Goal: Check status: Check status

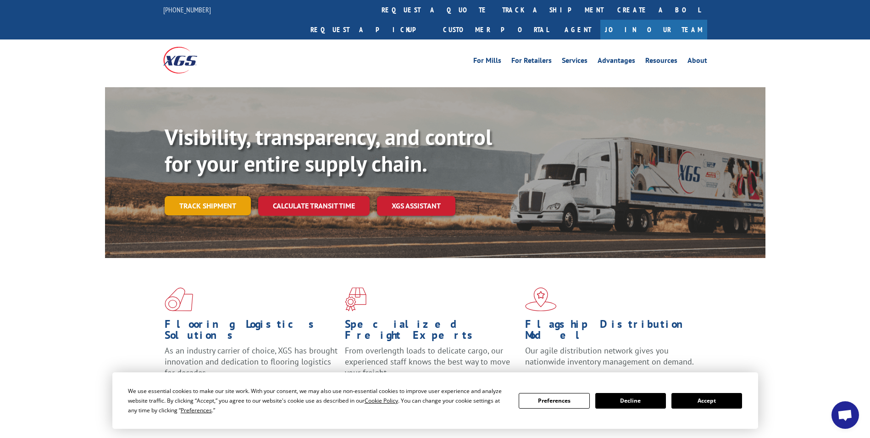
click at [206, 196] on link "Track shipment" at bounding box center [208, 205] width 86 height 19
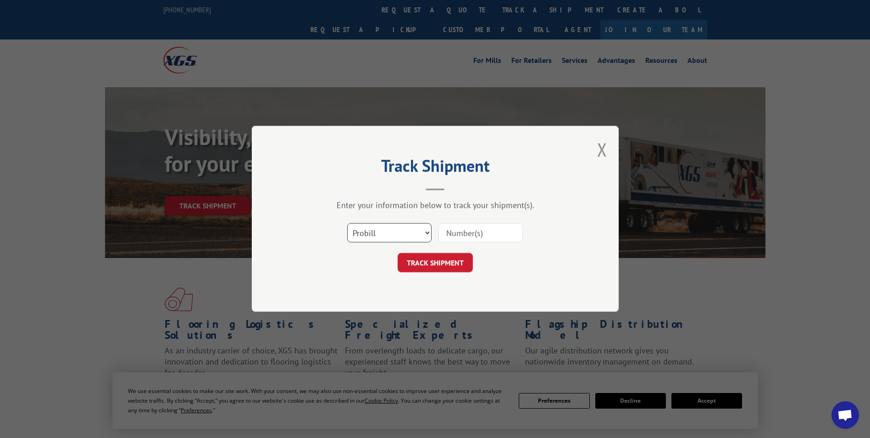
click at [385, 235] on select "Select category... Probill BOL PO" at bounding box center [389, 232] width 84 height 19
select select "po"
click at [347, 223] on select "Select category... Probill BOL PO" at bounding box center [389, 232] width 84 height 19
click at [479, 231] on input at bounding box center [480, 232] width 84 height 19
paste input "PO00100001182"
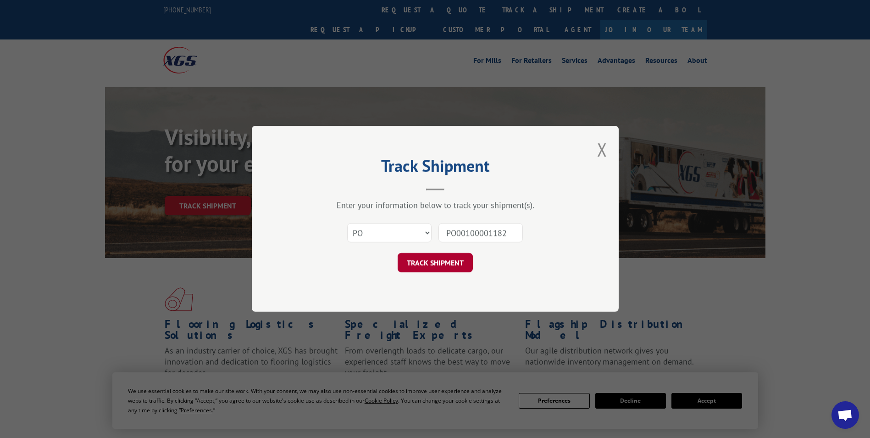
type input "PO00100001182"
click at [452, 261] on button "TRACK SHIPMENT" at bounding box center [435, 262] width 75 height 19
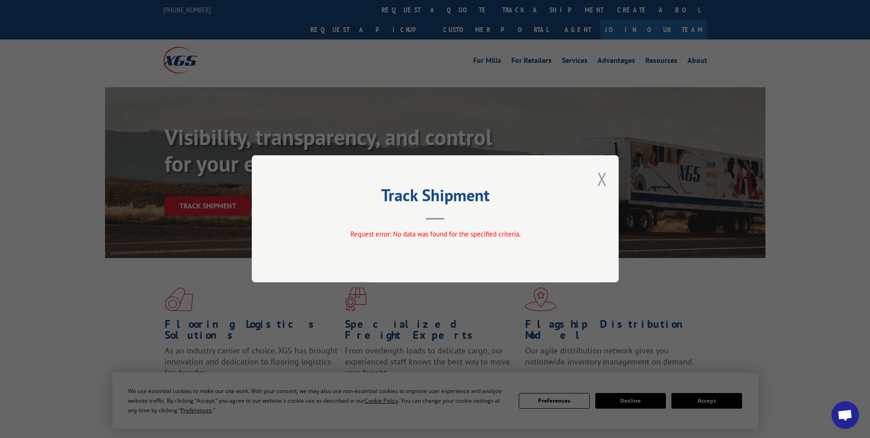
click at [599, 180] on button "Close modal" at bounding box center [602, 178] width 10 height 24
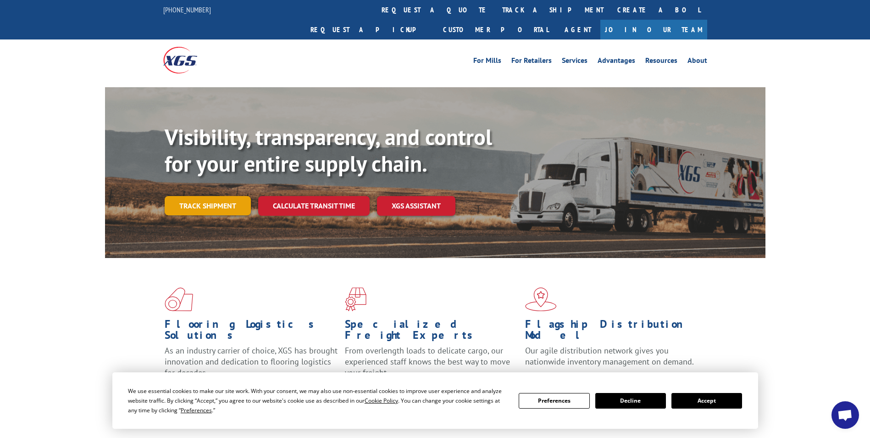
click at [210, 196] on link "Track shipment" at bounding box center [208, 205] width 86 height 19
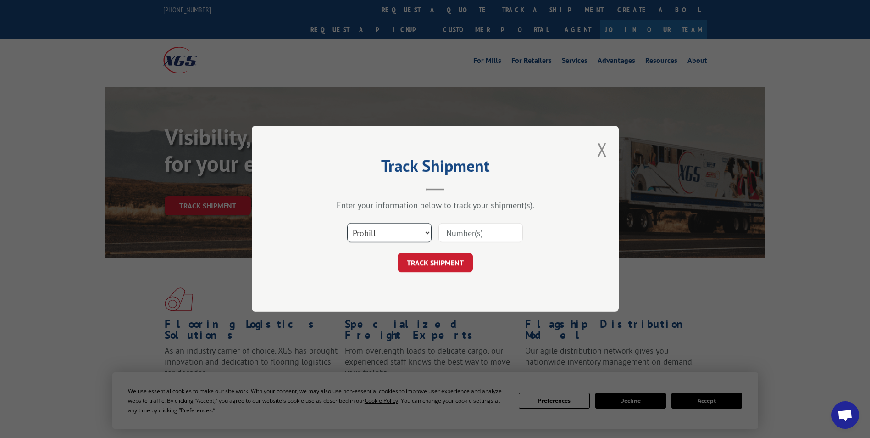
click at [409, 233] on select "Select category... Probill BOL PO" at bounding box center [389, 232] width 84 height 19
select select "po"
click at [347, 223] on select "Select category... Probill BOL PO" at bounding box center [389, 232] width 84 height 19
click at [469, 231] on input at bounding box center [480, 232] width 84 height 19
paste input "PO00100001182"
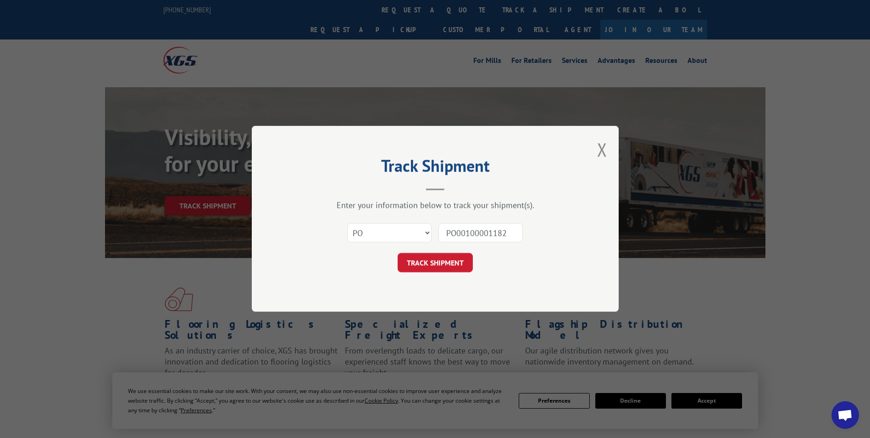
click at [455, 232] on input "PO00100001182" at bounding box center [480, 232] width 84 height 19
type input "00100001182"
click at [444, 267] on button "TRACK SHIPMENT" at bounding box center [435, 262] width 75 height 19
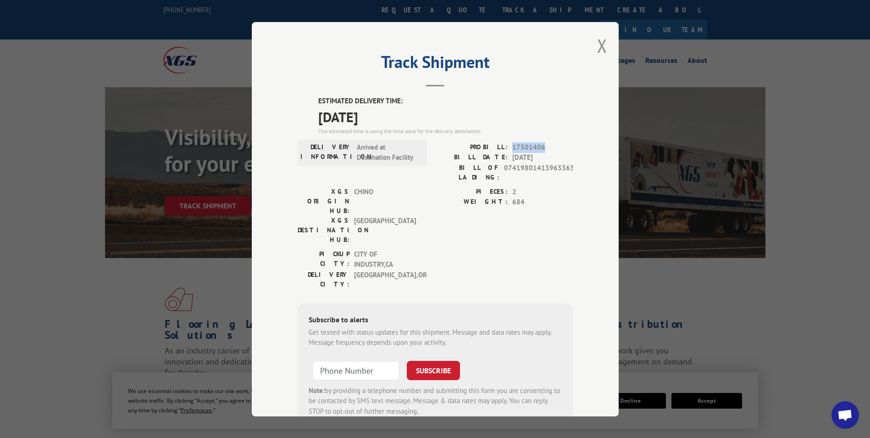
drag, startPoint x: 540, startPoint y: 146, endPoint x: 509, endPoint y: 147, distance: 30.7
click at [512, 147] on span "17501406" at bounding box center [542, 147] width 61 height 11
copy span "17501406"
click at [600, 44] on button "Close modal" at bounding box center [602, 45] width 10 height 24
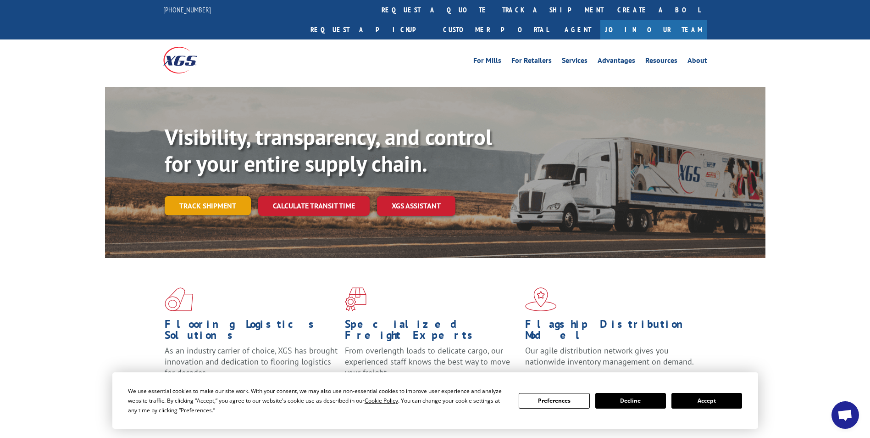
click at [228, 196] on link "Track shipment" at bounding box center [208, 205] width 86 height 19
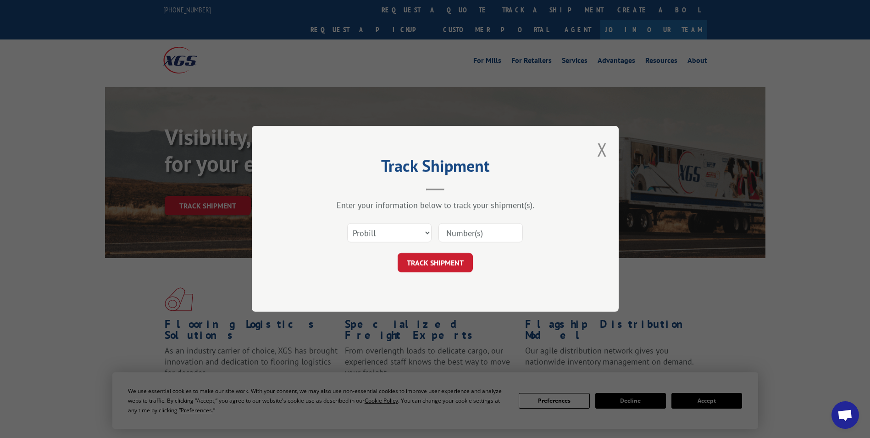
click at [462, 234] on input at bounding box center [480, 232] width 84 height 19
paste input "17501406"
type input "17501406"
click at [432, 268] on button "TRACK SHIPMENT" at bounding box center [435, 262] width 75 height 19
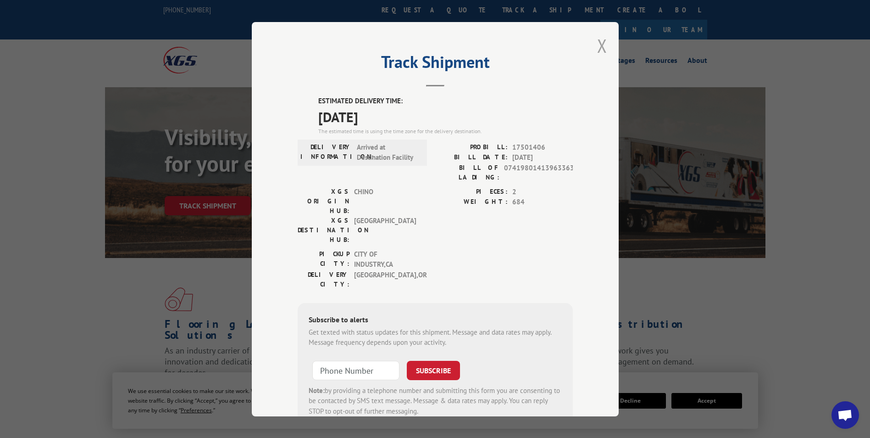
click at [597, 41] on button "Close modal" at bounding box center [602, 45] width 10 height 24
